Goal: Task Accomplishment & Management: Manage account settings

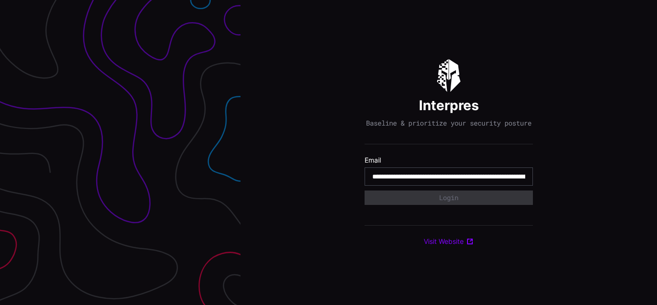
click at [449, 181] on input "**********" at bounding box center [448, 176] width 153 height 9
click at [329, 153] on div "Interpres Baseline & prioritize your security posture Email Login Visit Website" at bounding box center [449, 152] width 417 height 305
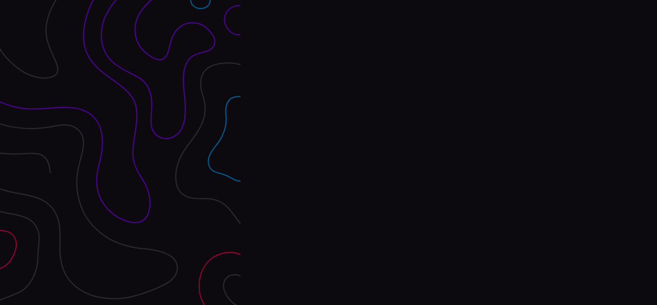
click at [329, 153] on div "Interpres Baseline & prioritize your security posture Email Login Visit Website" at bounding box center [449, 152] width 417 height 305
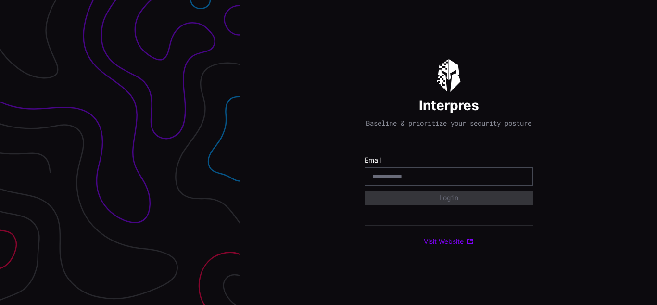
click at [329, 153] on div "Interpres Baseline & prioritize your security posture Email Login Visit Website" at bounding box center [449, 152] width 417 height 305
